Goal: Transaction & Acquisition: Purchase product/service

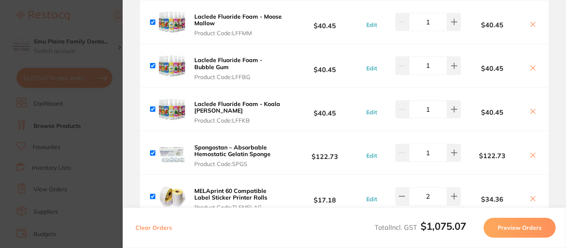
scroll to position [666, 0]
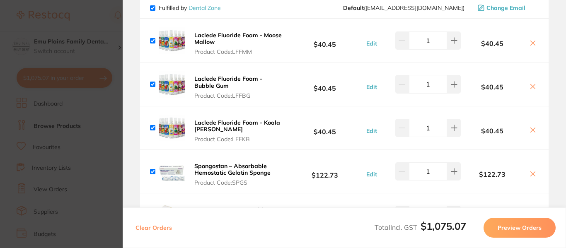
click at [525, 228] on button "Preview Orders" at bounding box center [520, 228] width 72 height 20
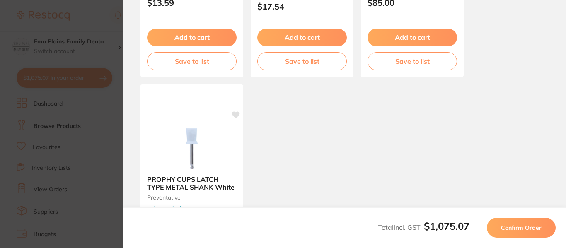
scroll to position [854, 0]
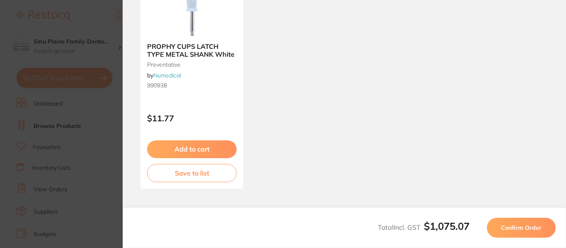
click at [526, 230] on span "Confirm Order" at bounding box center [521, 227] width 41 height 7
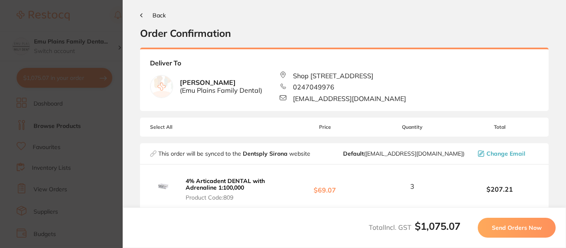
scroll to position [0, 0]
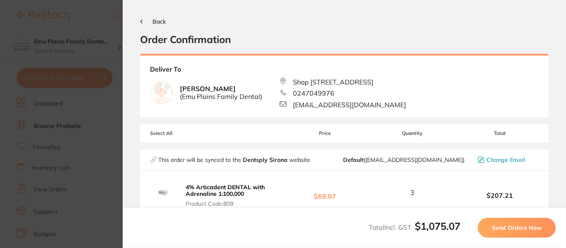
click at [526, 230] on span "Send Orders Now" at bounding box center [517, 227] width 50 height 7
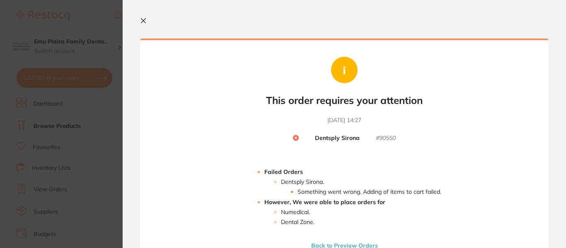
click at [143, 24] on button at bounding box center [145, 21] width 10 height 8
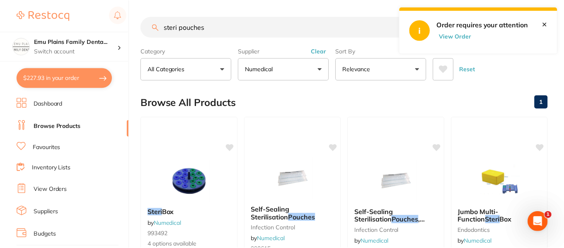
scroll to position [7, 0]
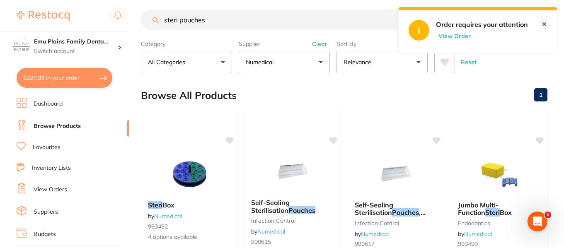
click at [460, 37] on button "View Order" at bounding box center [456, 35] width 41 height 7
checkbox input "true"
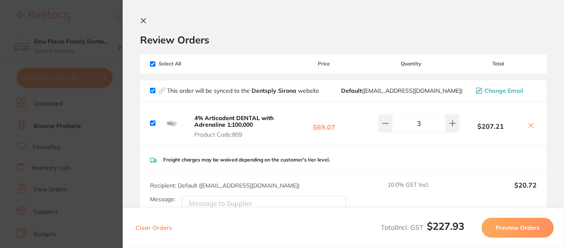
scroll to position [0, 0]
click at [383, 125] on icon at bounding box center [386, 123] width 7 height 7
type input "2"
click at [528, 228] on button "Preview Orders" at bounding box center [520, 228] width 72 height 20
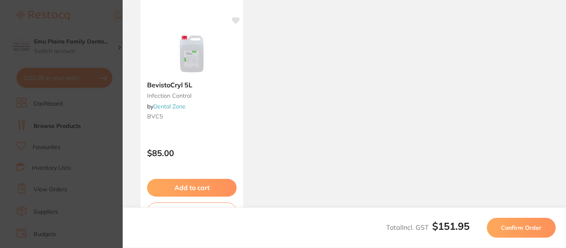
scroll to position [816, 0]
click at [531, 233] on button "Confirm Order" at bounding box center [521, 228] width 69 height 20
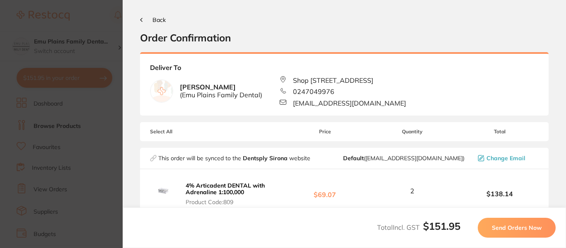
scroll to position [0, 0]
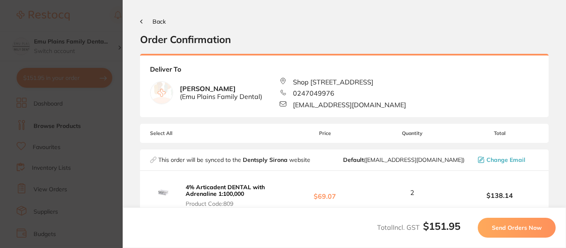
click at [520, 224] on span "Send Orders Now" at bounding box center [517, 227] width 50 height 7
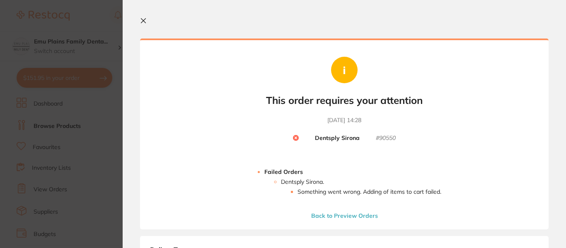
click at [143, 19] on icon at bounding box center [143, 20] width 7 height 7
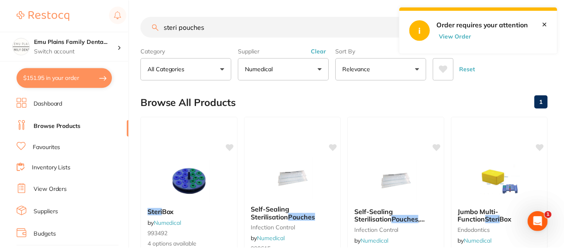
scroll to position [7, 0]
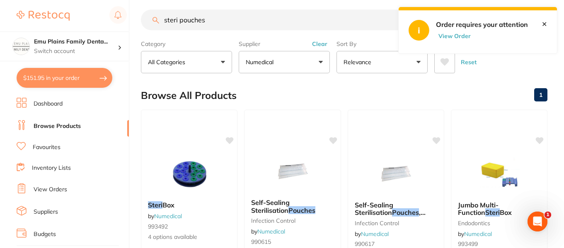
click at [547, 24] on link "✕" at bounding box center [544, 23] width 5 height 7
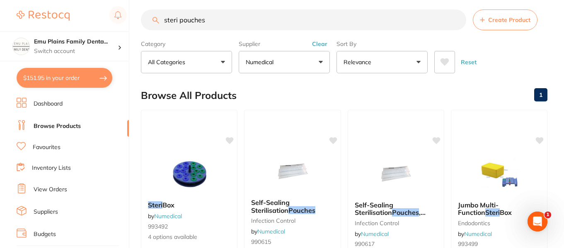
click at [63, 81] on button "$151.95 in your order" at bounding box center [65, 78] width 96 height 20
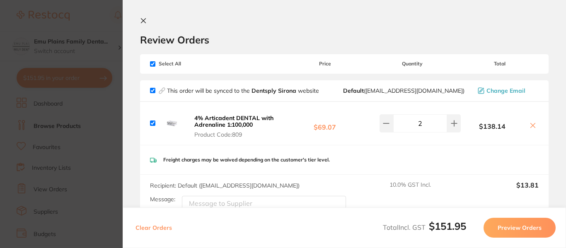
scroll to position [80, 0]
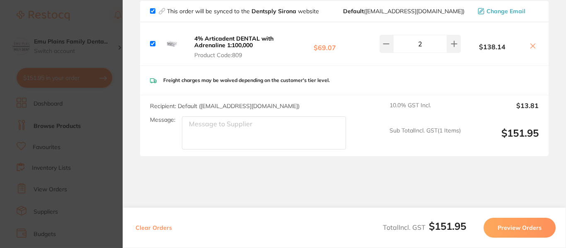
click at [512, 228] on button "Preview Orders" at bounding box center [520, 228] width 72 height 20
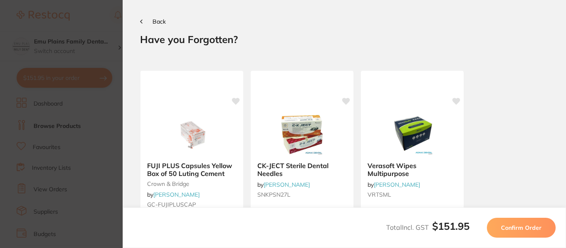
scroll to position [0, 0]
click at [512, 228] on span "Confirm Order" at bounding box center [521, 227] width 41 height 7
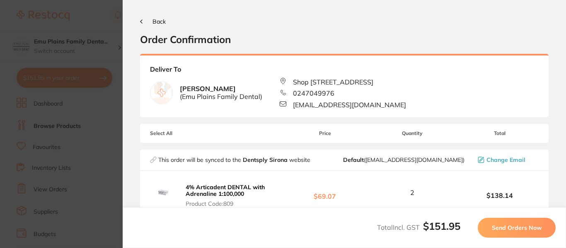
click at [512, 228] on span "Send Orders Now" at bounding box center [517, 227] width 50 height 7
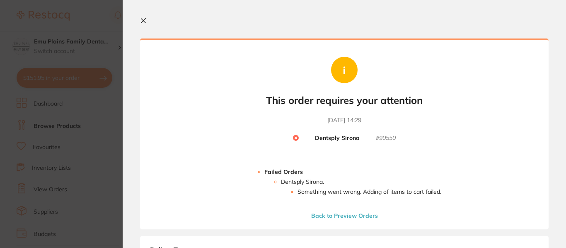
click at [144, 19] on icon at bounding box center [143, 20] width 7 height 7
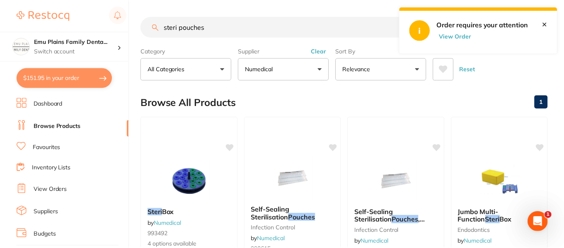
scroll to position [7, 0]
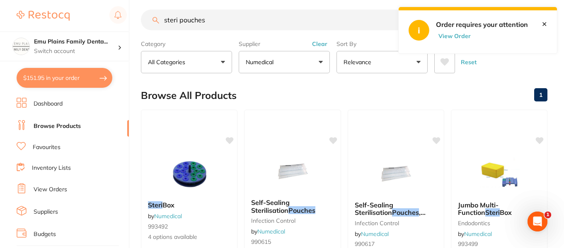
click at [83, 73] on button "$151.95 in your order" at bounding box center [65, 78] width 96 height 20
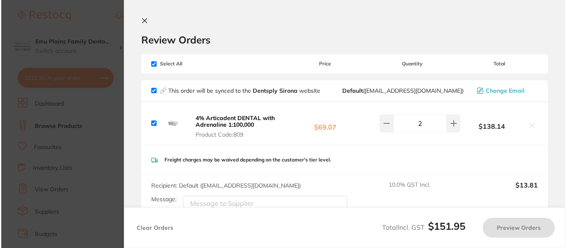
scroll to position [0, 0]
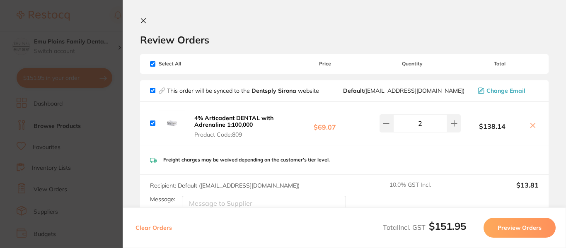
click at [211, 122] on b "4% Articadent DENTAL with Adrenaline 1:100,000" at bounding box center [233, 121] width 79 height 14
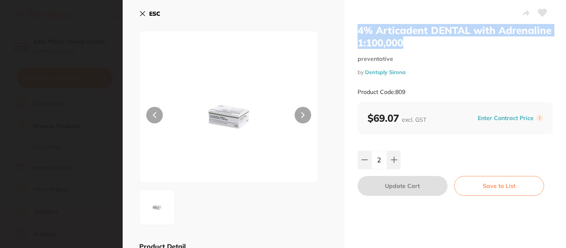
drag, startPoint x: 358, startPoint y: 31, endPoint x: 508, endPoint y: 41, distance: 150.8
click at [508, 41] on h2 "4% Articadent DENTAL with Adrenaline 1:100,000" at bounding box center [455, 36] width 195 height 25
copy h2 "4% Articadent DENTAL with Adrenaline 1:100,000"
click at [143, 15] on icon at bounding box center [142, 13] width 7 height 7
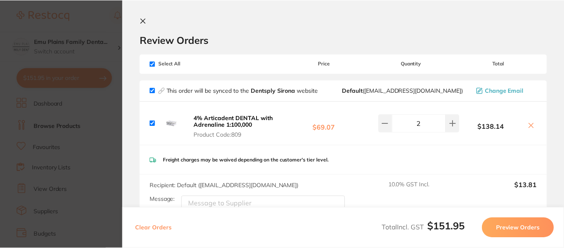
scroll to position [7, 0]
click at [143, 22] on icon at bounding box center [143, 21] width 5 height 5
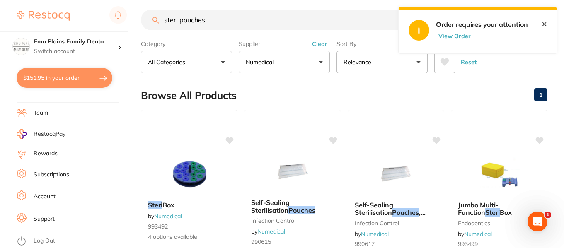
scroll to position [68, 0]
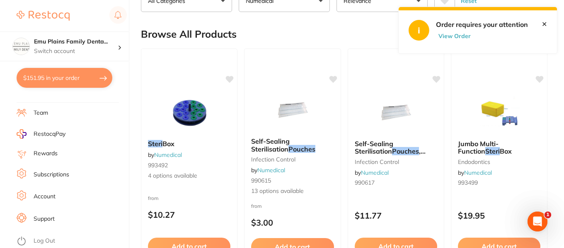
click at [546, 26] on link "✕" at bounding box center [544, 23] width 5 height 7
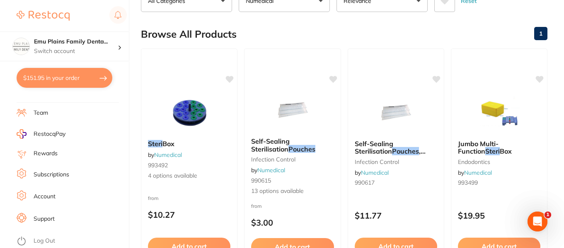
click at [109, 78] on button "$151.95 in your order" at bounding box center [65, 78] width 96 height 20
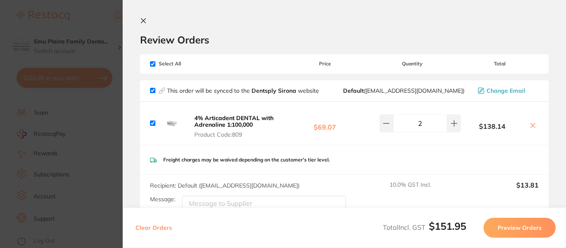
scroll to position [0, 0]
click at [387, 125] on icon at bounding box center [386, 123] width 7 height 7
type input "1"
click at [150, 122] on div "4% [MEDICAL_DATA] DENTAL with [MEDICAL_DATA] 1:100,000 Product Code: 809 $69.07…" at bounding box center [344, 123] width 409 height 43
click at [154, 122] on input "checkbox" at bounding box center [152, 123] width 5 height 5
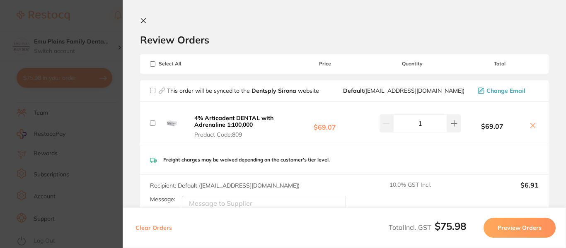
checkbox input "false"
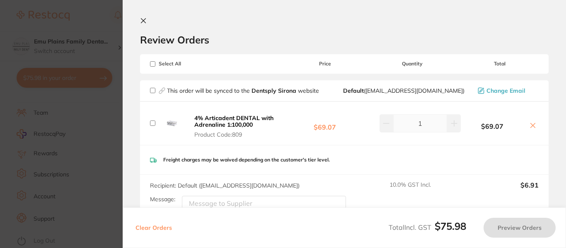
click at [140, 16] on section "Review Orders Your orders are being processed and we will notify you once we ha…" at bounding box center [345, 124] width 444 height 248
click at [147, 21] on button at bounding box center [145, 21] width 10 height 8
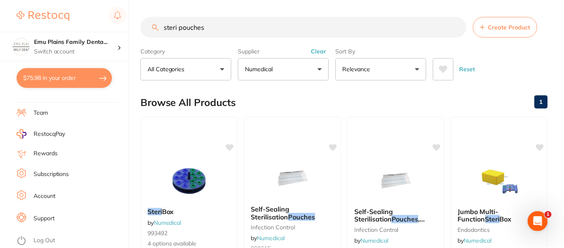
scroll to position [68, 0]
